Goal: Navigation & Orientation: Find specific page/section

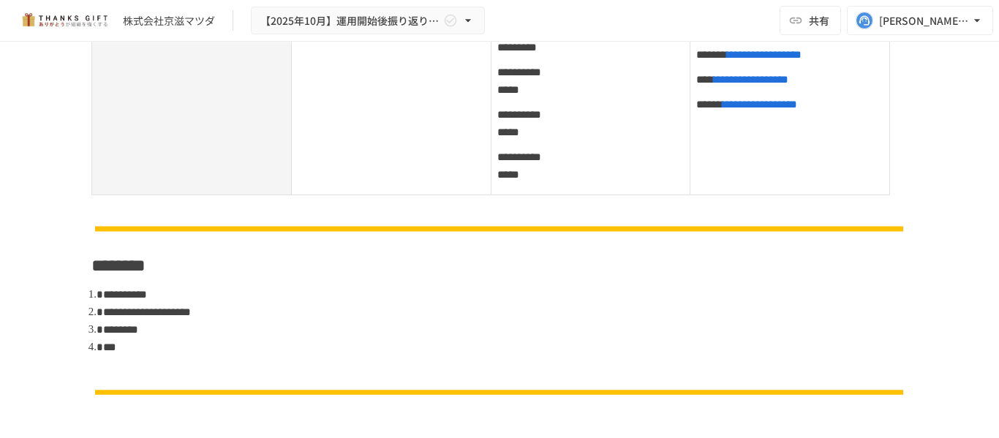
scroll to position [1829, 0]
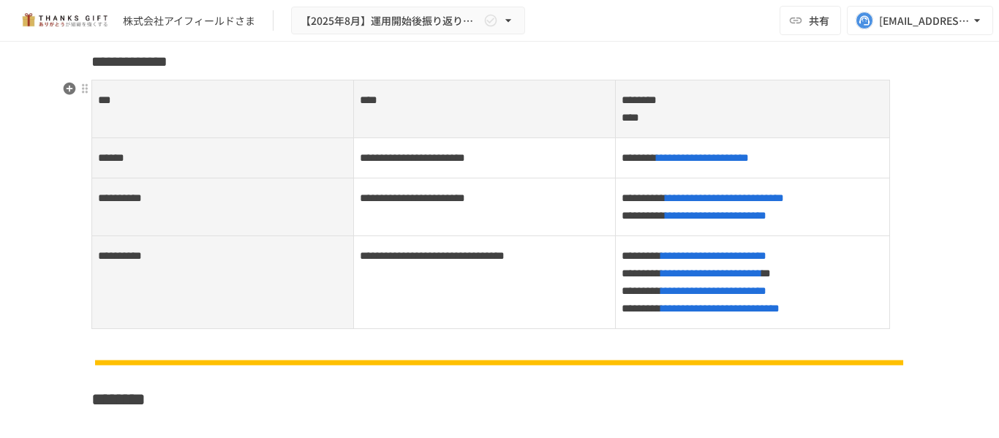
scroll to position [643, 0]
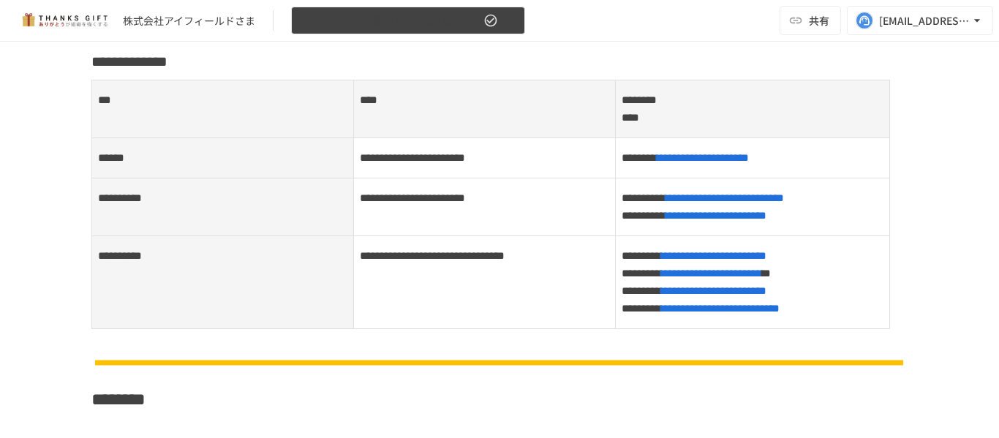
click at [367, 27] on span "【2025年8月】運用開始後振り返りミーティング" at bounding box center [391, 21] width 180 height 18
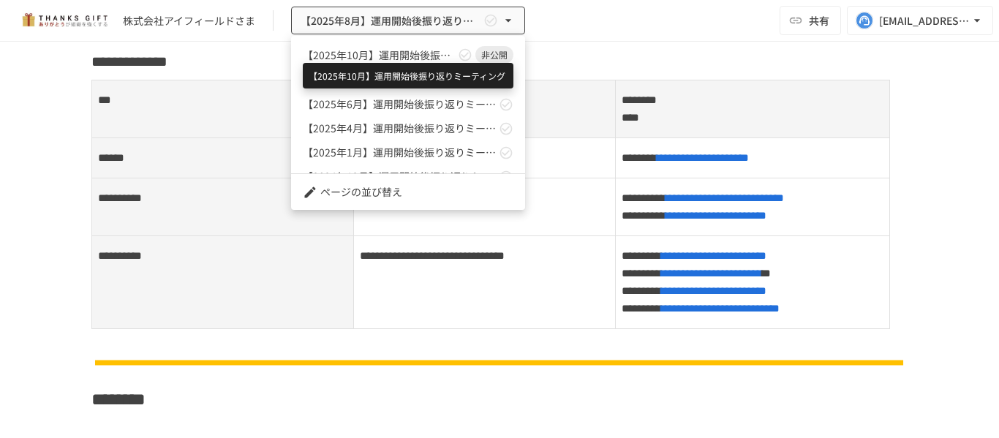
click at [358, 60] on span "【2025年10月】運用開始後振り返りミーティング" at bounding box center [379, 55] width 152 height 15
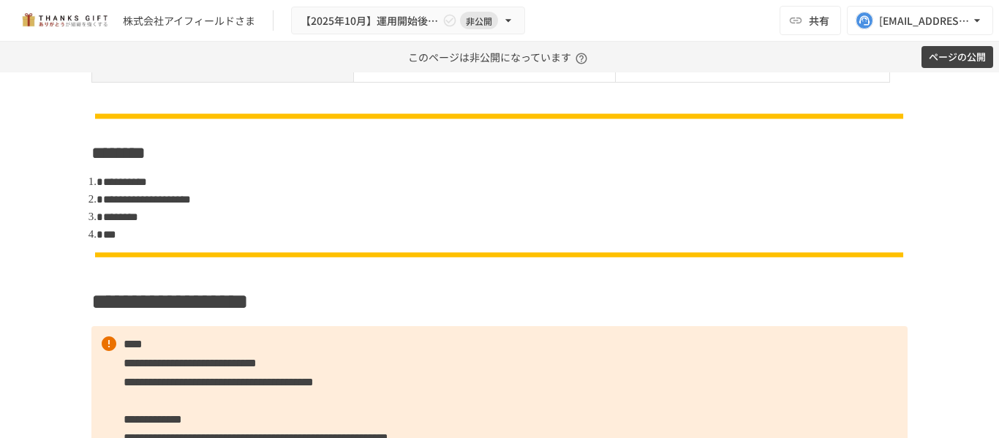
scroll to position [1163, 0]
